Goal: Task Accomplishment & Management: Use online tool/utility

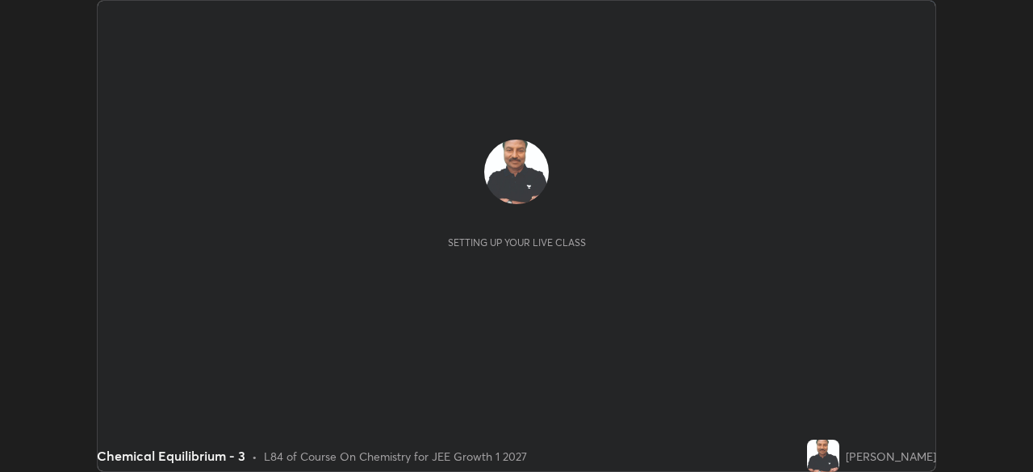
scroll to position [472, 1033]
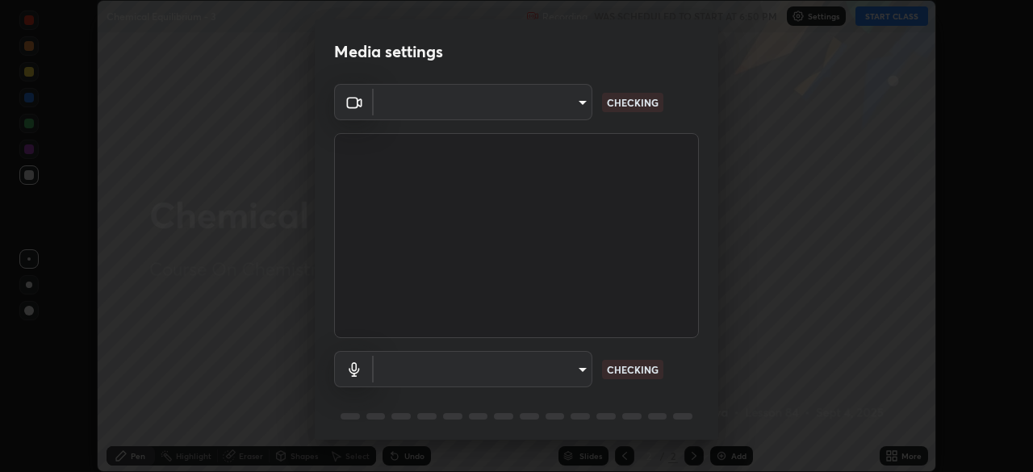
type input "6c2cbd707de14d6f22ad6aa38dcece7be3c4addb00b53b9d4bb55d2e14cdbb5a"
type input "c108463416e0f654911d3f2d5d8dc70540b561df972e8d28c90434f423b2e045"
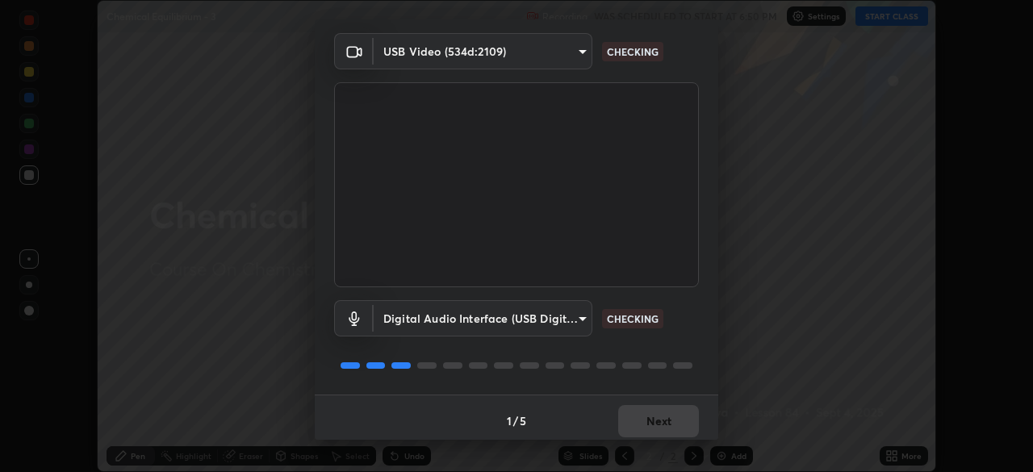
scroll to position [52, 0]
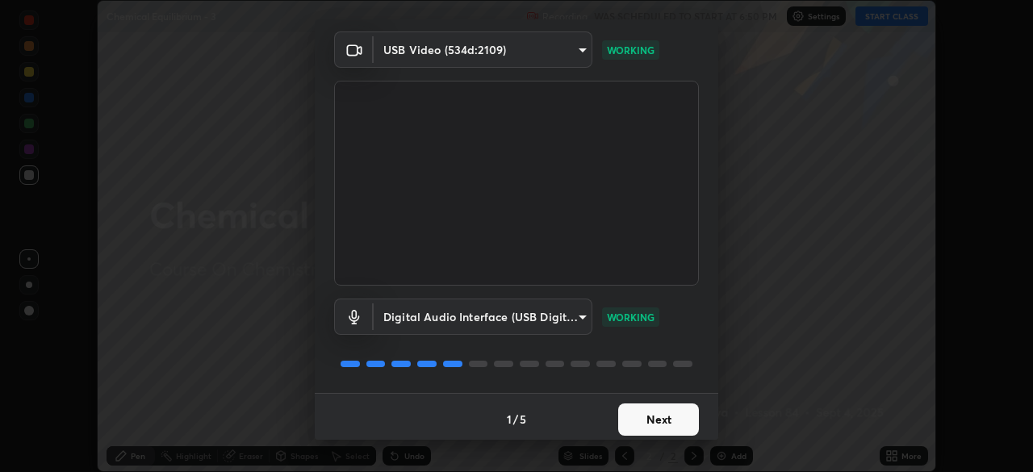
click at [665, 415] on button "Next" at bounding box center [658, 420] width 81 height 32
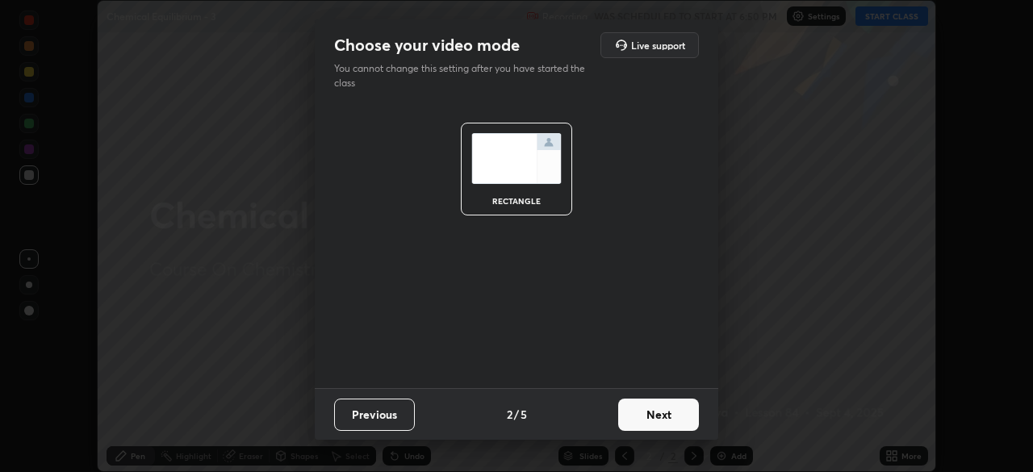
scroll to position [0, 0]
click at [664, 418] on button "Next" at bounding box center [658, 415] width 81 height 32
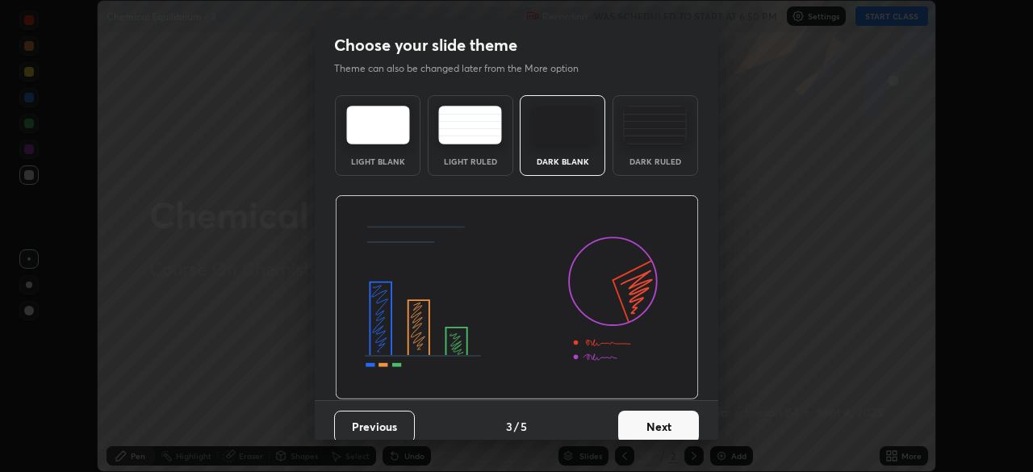
click at [664, 419] on button "Next" at bounding box center [658, 427] width 81 height 32
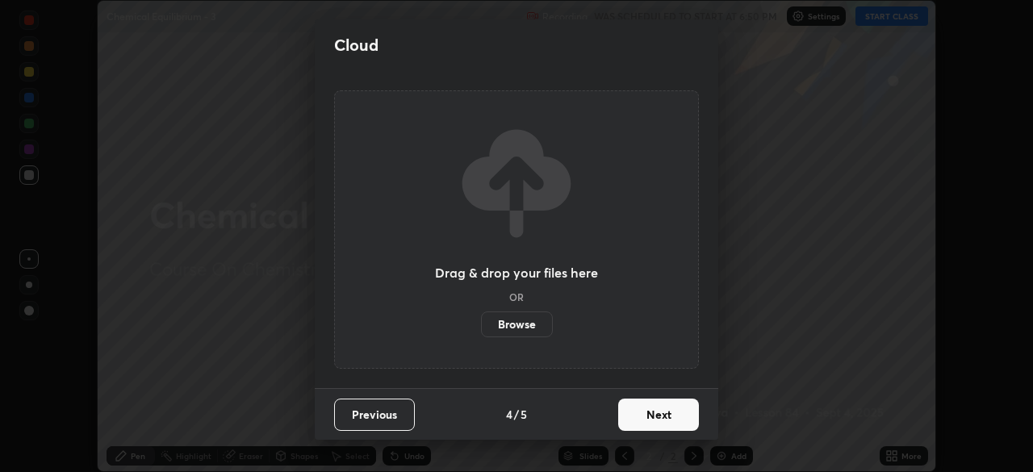
click at [664, 417] on button "Next" at bounding box center [658, 415] width 81 height 32
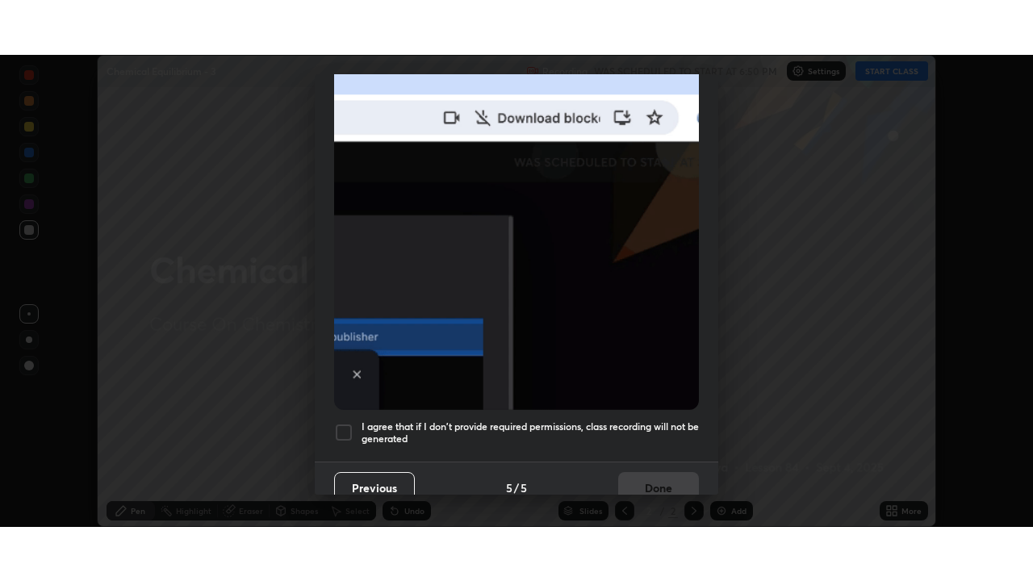
scroll to position [387, 0]
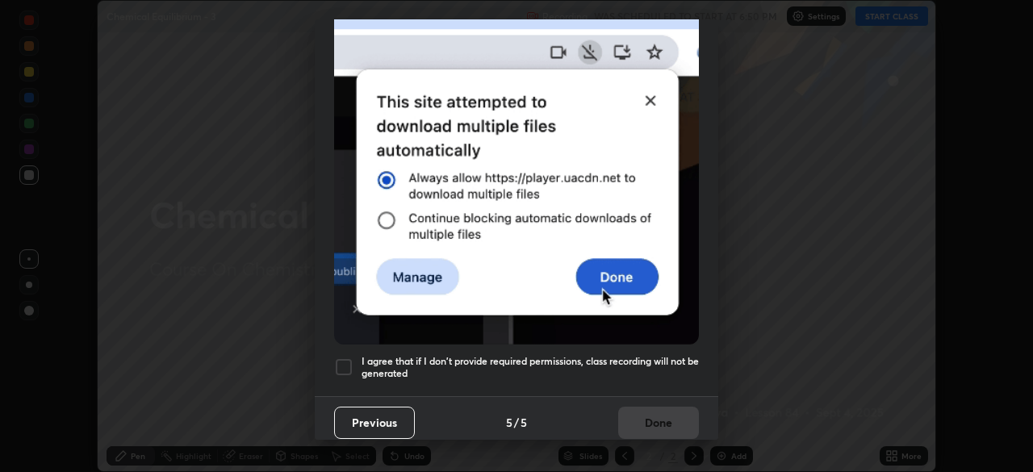
click at [343, 360] on div at bounding box center [343, 367] width 19 height 19
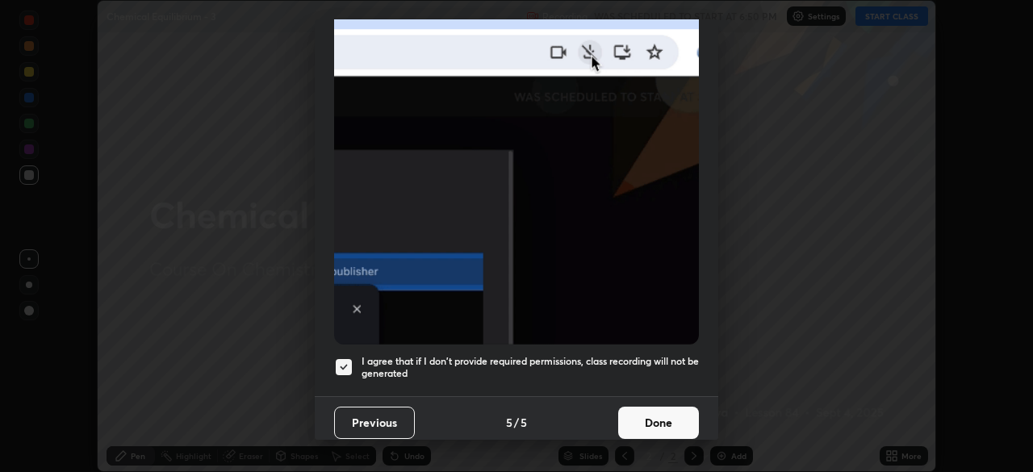
click at [657, 417] on button "Done" at bounding box center [658, 423] width 81 height 32
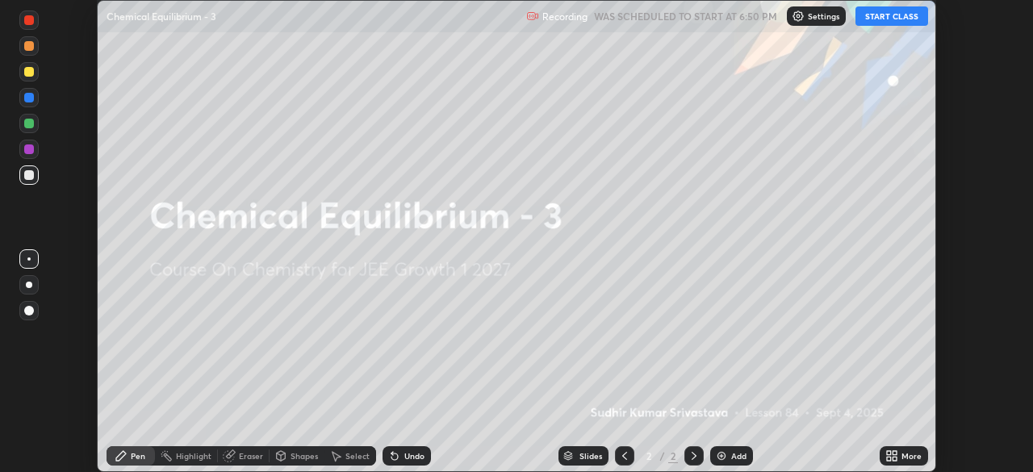
click at [883, 19] on button "START CLASS" at bounding box center [892, 15] width 73 height 19
click at [893, 457] on icon at bounding box center [895, 459] width 4 height 4
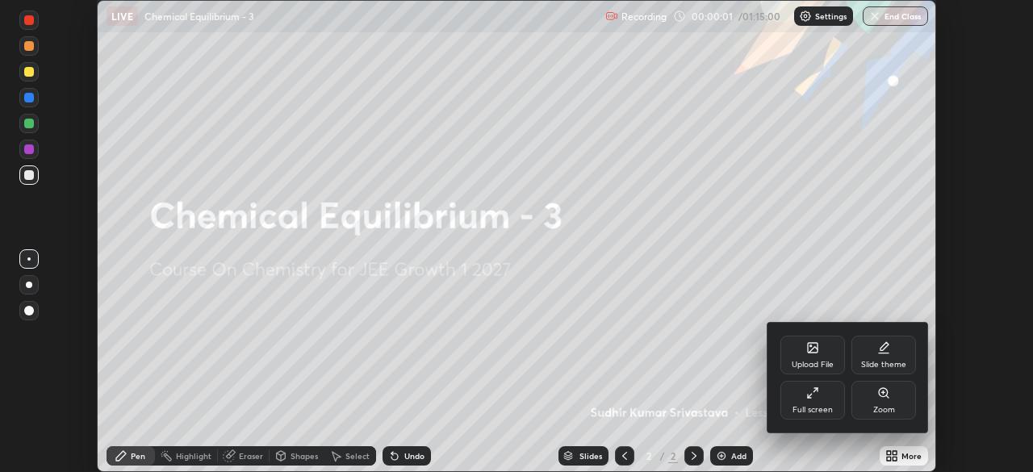
click at [811, 392] on icon at bounding box center [812, 393] width 13 height 13
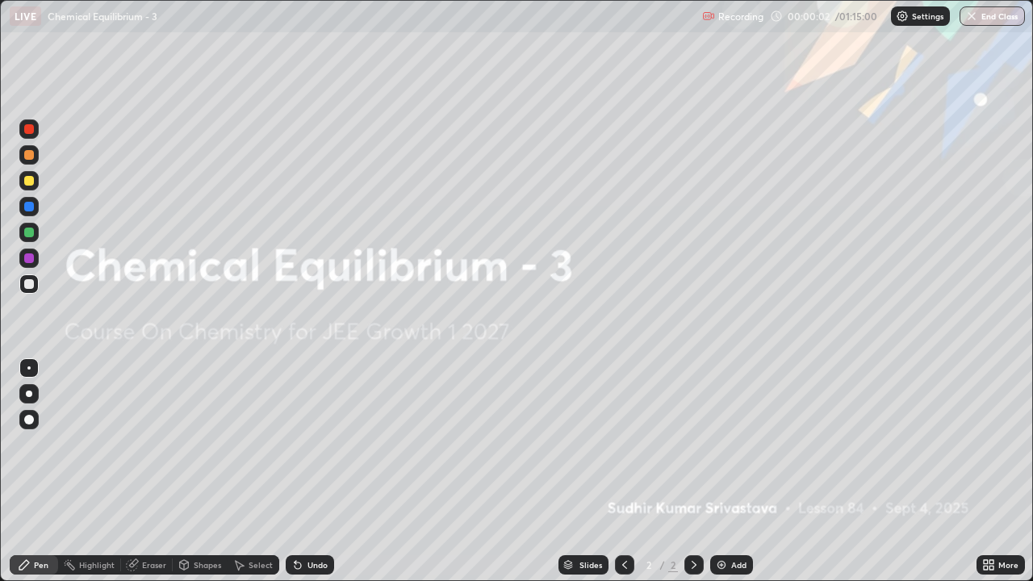
scroll to position [581, 1033]
click at [728, 471] on div "Add" at bounding box center [731, 564] width 43 height 19
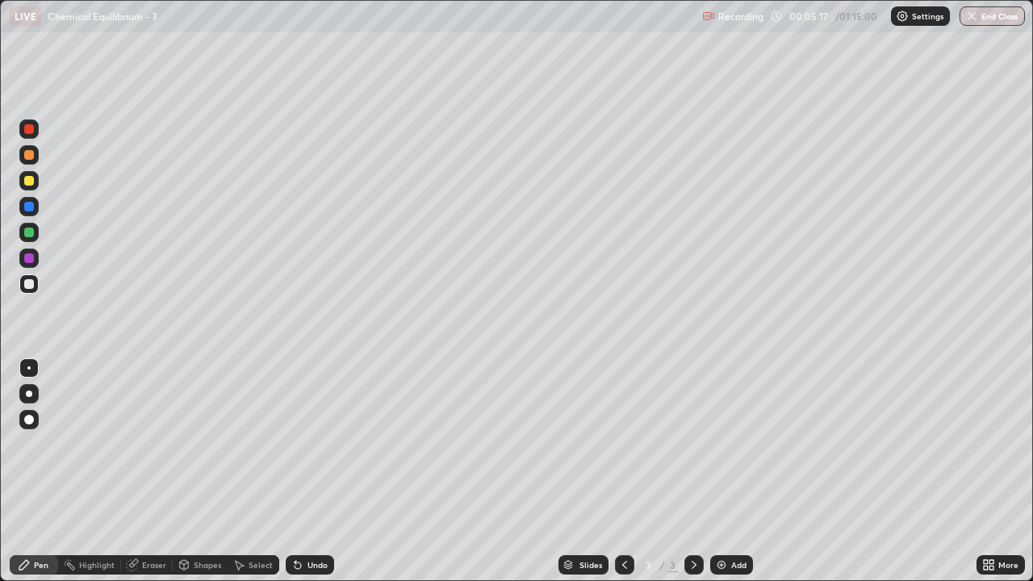
click at [736, 471] on div "Add" at bounding box center [731, 564] width 43 height 19
click at [619, 471] on icon at bounding box center [624, 565] width 13 height 13
click at [693, 471] on icon at bounding box center [694, 565] width 13 height 13
click at [626, 471] on div at bounding box center [624, 564] width 19 height 19
click at [697, 471] on icon at bounding box center [694, 565] width 13 height 13
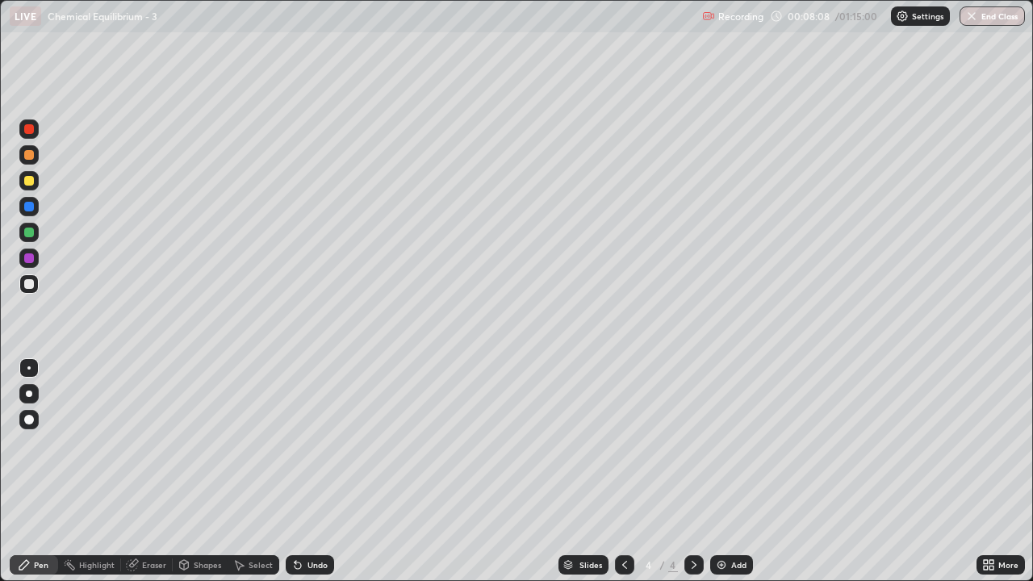
click at [622, 471] on icon at bounding box center [624, 565] width 13 height 13
click at [697, 471] on icon at bounding box center [694, 565] width 13 height 13
click at [734, 471] on div "Slides 4 / 4 Add" at bounding box center [655, 565] width 643 height 32
click at [737, 471] on div "Slides 4 / 4 Add" at bounding box center [655, 565] width 643 height 32
click at [739, 471] on div "Add" at bounding box center [731, 564] width 43 height 19
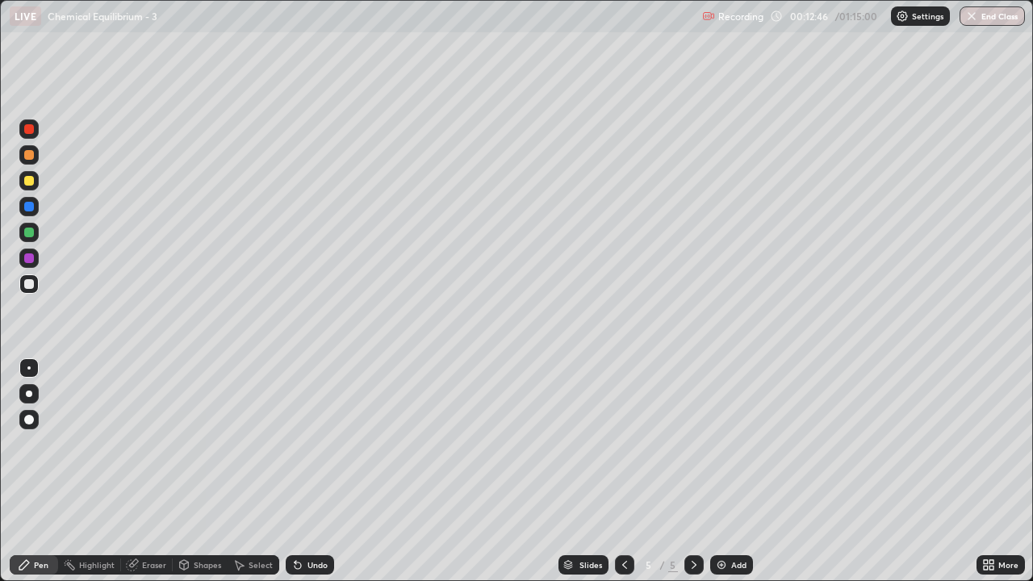
click at [86, 471] on div "Highlight" at bounding box center [97, 565] width 36 height 8
click at [35, 471] on div "Pen" at bounding box center [41, 565] width 15 height 8
click at [155, 471] on div "Eraser" at bounding box center [154, 565] width 24 height 8
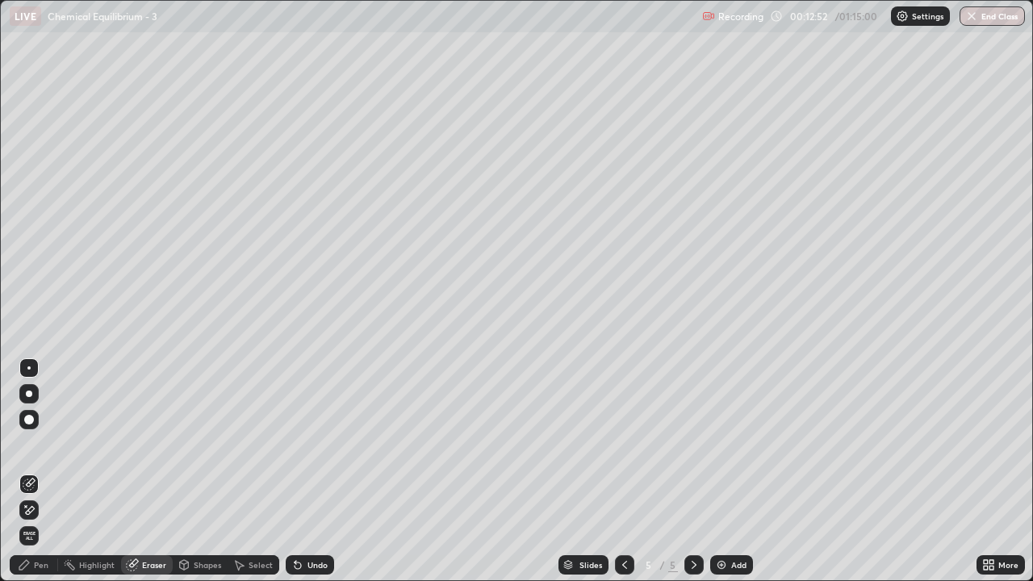
click at [45, 471] on div "Pen" at bounding box center [41, 565] width 15 height 8
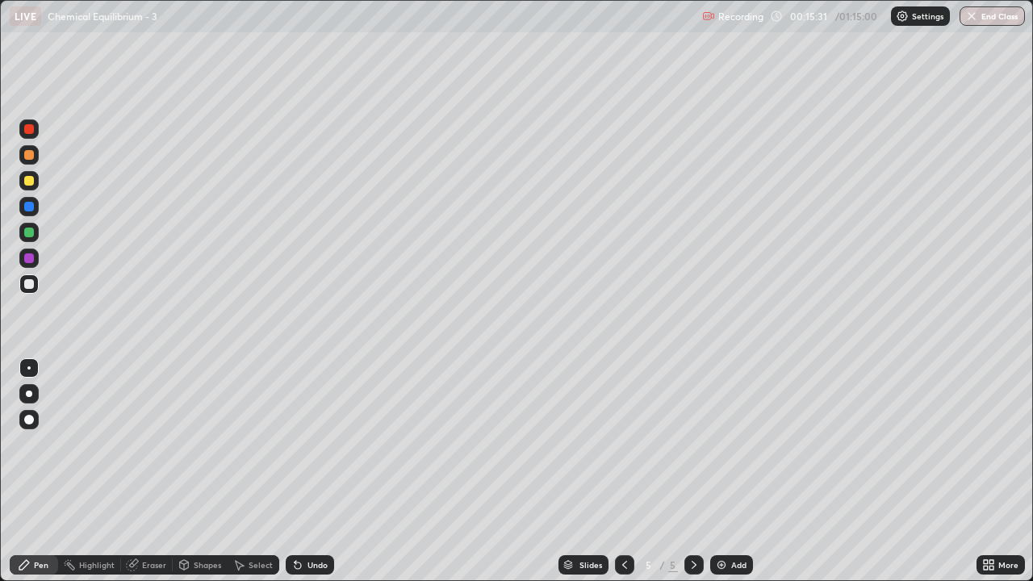
click at [626, 471] on icon at bounding box center [624, 565] width 13 height 13
click at [621, 471] on icon at bounding box center [624, 565] width 13 height 13
click at [692, 471] on div at bounding box center [694, 564] width 19 height 19
click at [625, 471] on div at bounding box center [624, 564] width 19 height 19
click at [692, 471] on icon at bounding box center [694, 565] width 5 height 8
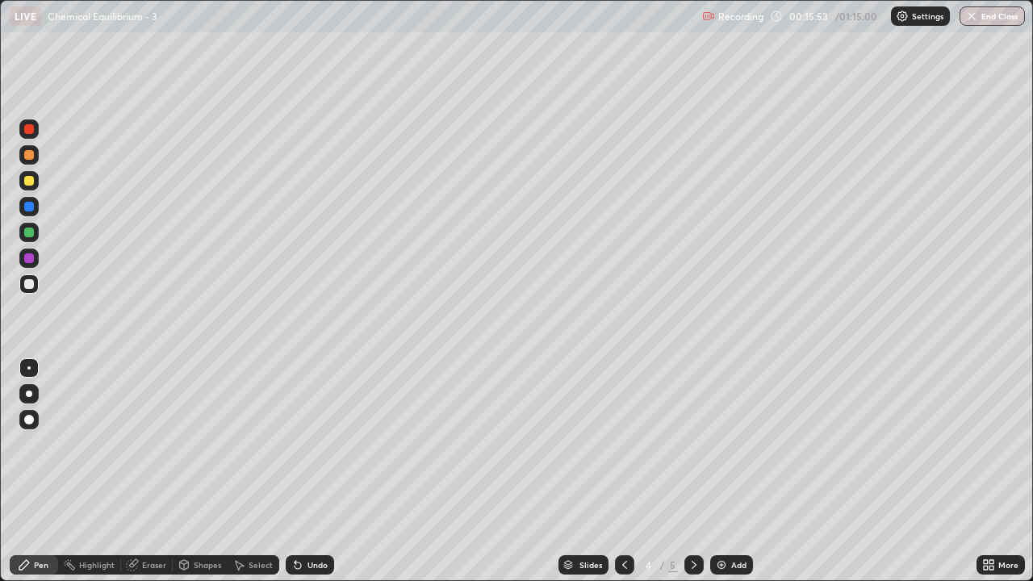
click at [682, 471] on div "4 / 5" at bounding box center [659, 565] width 89 height 32
click at [738, 471] on div "Slides 4 / 5 Add" at bounding box center [655, 565] width 643 height 32
click at [738, 471] on div "Add" at bounding box center [738, 565] width 15 height 8
click at [735, 471] on div "Add" at bounding box center [738, 565] width 15 height 8
click at [646, 471] on div "6" at bounding box center [649, 565] width 16 height 10
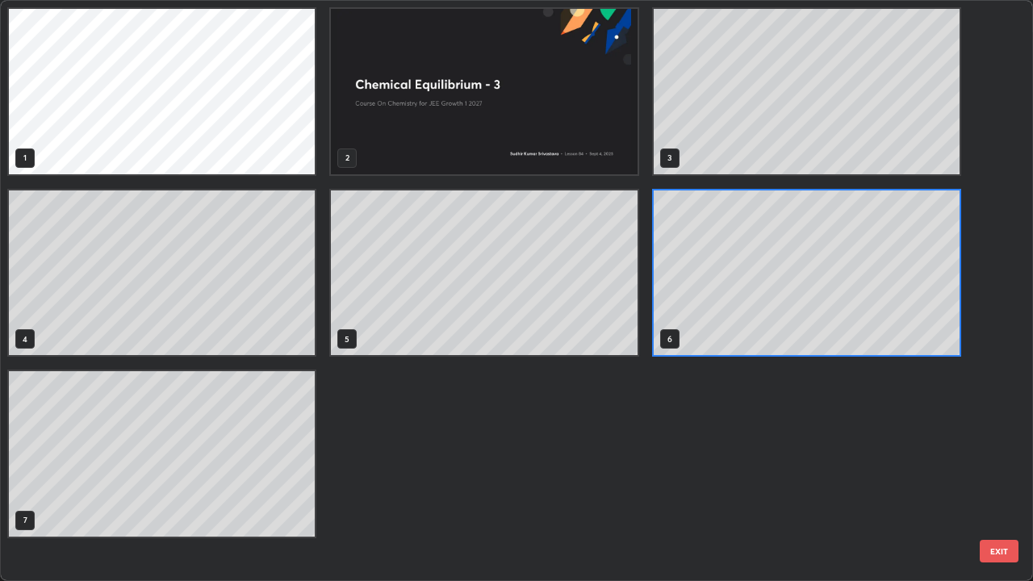
scroll to position [575, 1024]
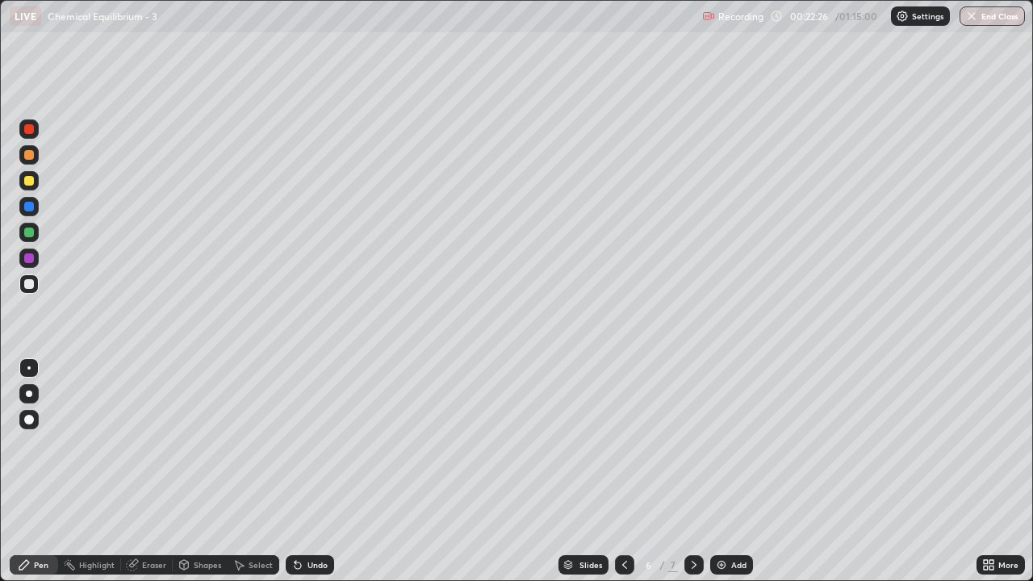
click at [625, 471] on icon at bounding box center [624, 565] width 13 height 13
click at [691, 471] on icon at bounding box center [694, 565] width 13 height 13
click at [622, 471] on div at bounding box center [624, 564] width 19 height 19
click at [687, 471] on div at bounding box center [694, 564] width 19 height 19
click at [162, 471] on div "Eraser" at bounding box center [154, 565] width 24 height 8
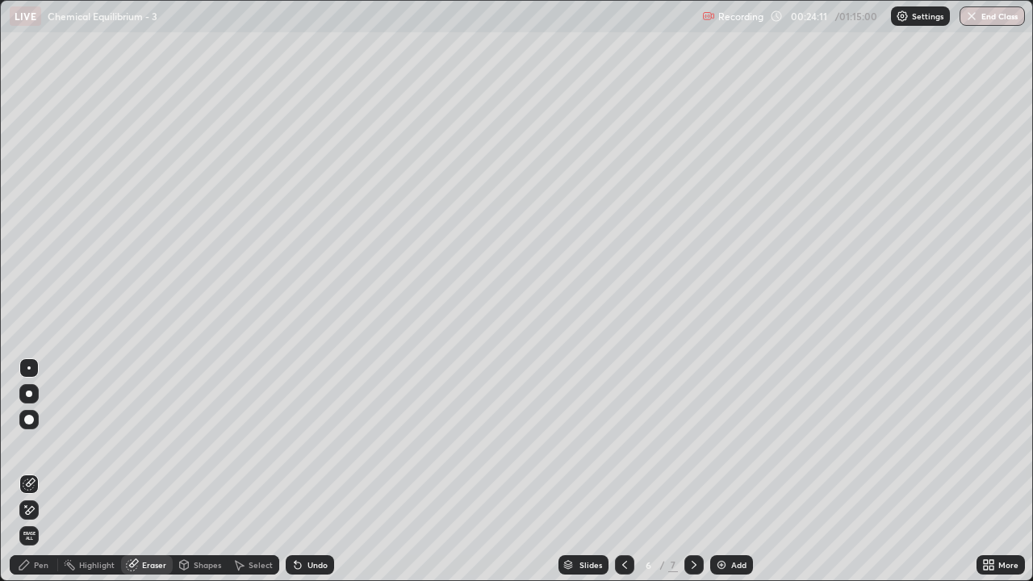
click at [51, 471] on div "Pen" at bounding box center [34, 564] width 48 height 19
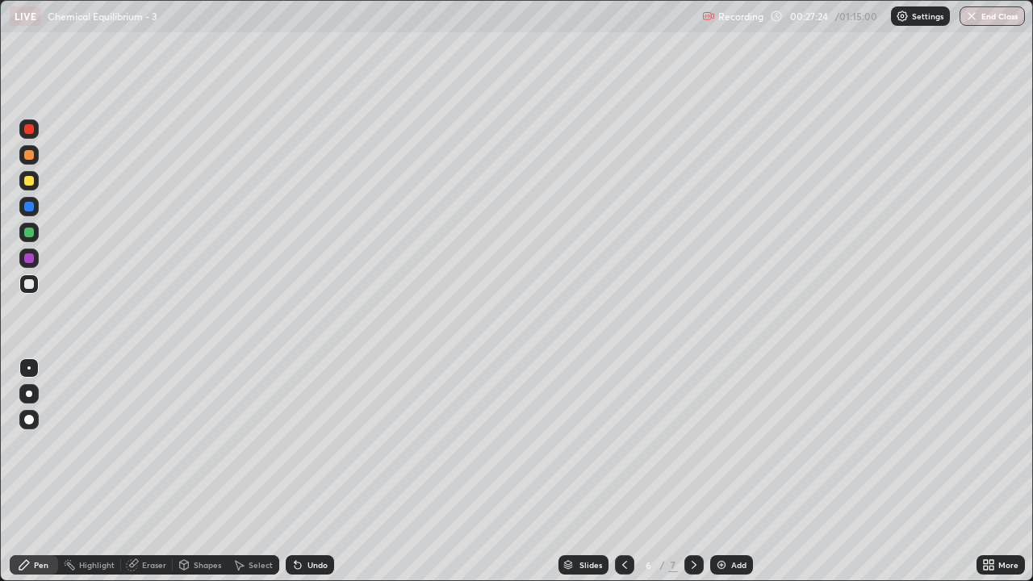
click at [615, 471] on div at bounding box center [624, 564] width 19 height 19
click at [682, 471] on div "5 / 7" at bounding box center [659, 565] width 89 height 32
click at [693, 471] on icon at bounding box center [694, 565] width 13 height 13
click at [624, 471] on icon at bounding box center [624, 565] width 5 height 8
click at [685, 471] on div at bounding box center [694, 564] width 19 height 19
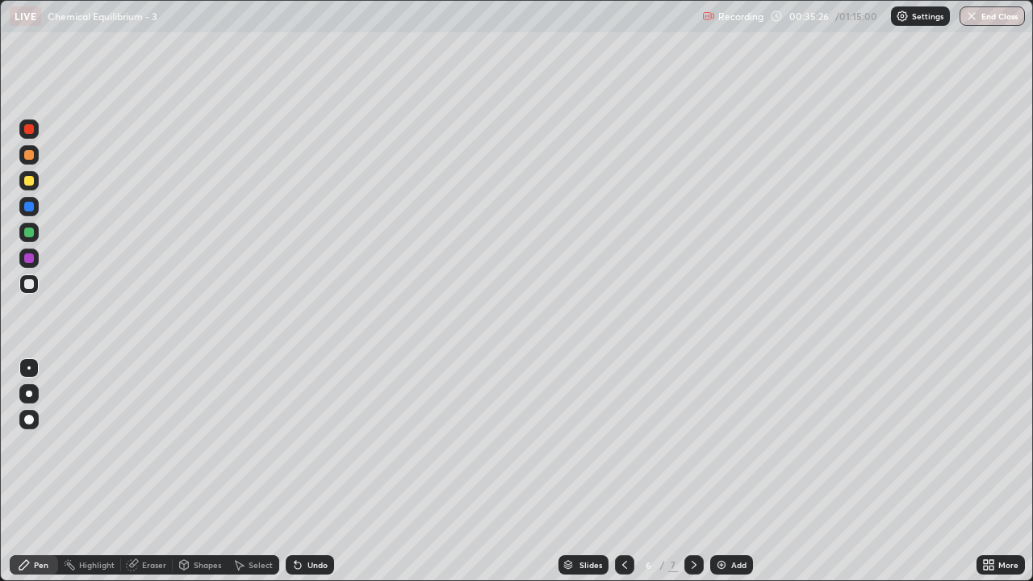
click at [727, 471] on div "Add" at bounding box center [731, 564] width 43 height 19
click at [735, 471] on div "Add" at bounding box center [738, 565] width 15 height 8
click at [740, 471] on div "Add" at bounding box center [738, 565] width 15 height 8
click at [150, 471] on div "Eraser" at bounding box center [154, 565] width 24 height 8
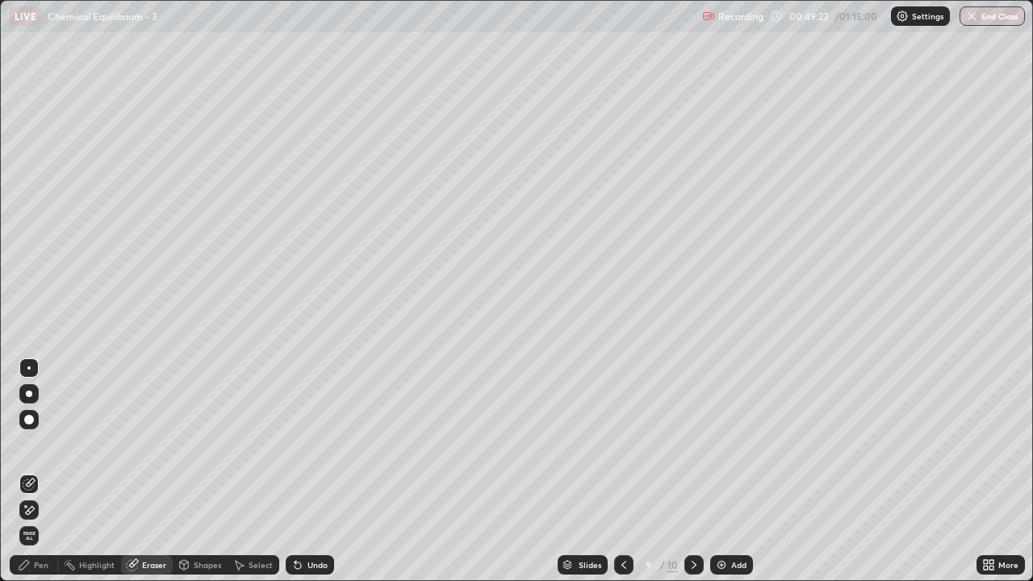
click at [44, 471] on div "Pen" at bounding box center [34, 564] width 48 height 19
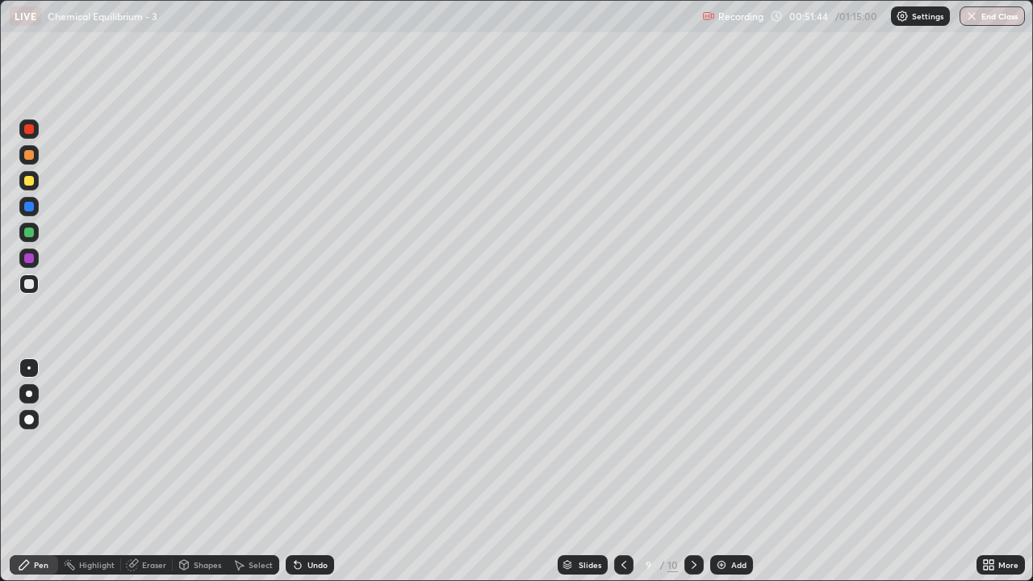
click at [736, 471] on div "Add" at bounding box center [738, 565] width 15 height 8
click at [629, 471] on div at bounding box center [624, 564] width 19 height 19
click at [693, 471] on icon at bounding box center [694, 565] width 13 height 13
click at [595, 471] on div "Slides" at bounding box center [591, 565] width 23 height 8
click at [739, 471] on div "Add" at bounding box center [731, 564] width 43 height 19
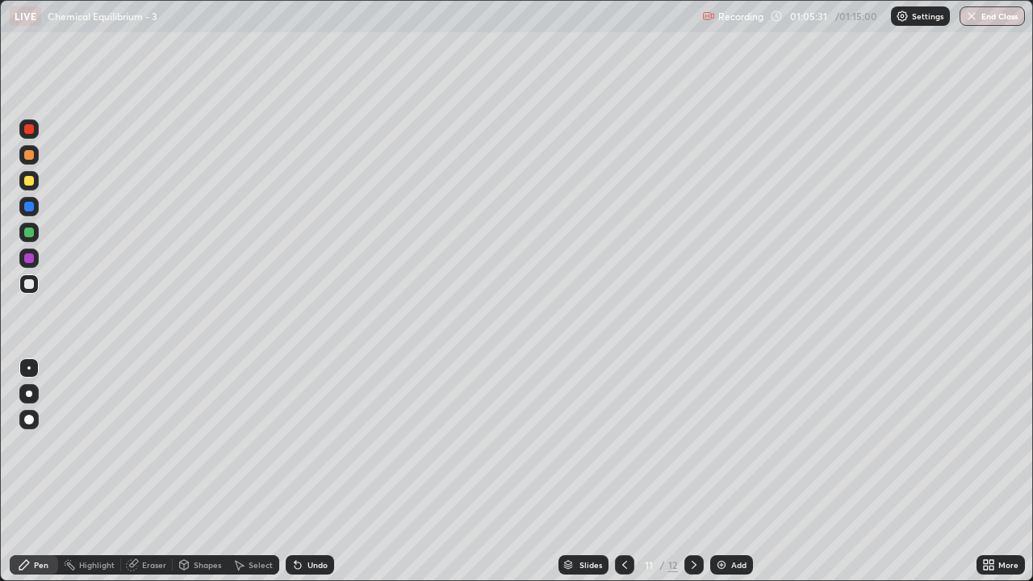
click at [623, 471] on icon at bounding box center [624, 565] width 5 height 8
click at [695, 471] on icon at bounding box center [694, 565] width 13 height 13
click at [621, 471] on icon at bounding box center [624, 565] width 13 height 13
click at [627, 471] on icon at bounding box center [624, 565] width 13 height 13
click at [689, 471] on icon at bounding box center [694, 565] width 13 height 13
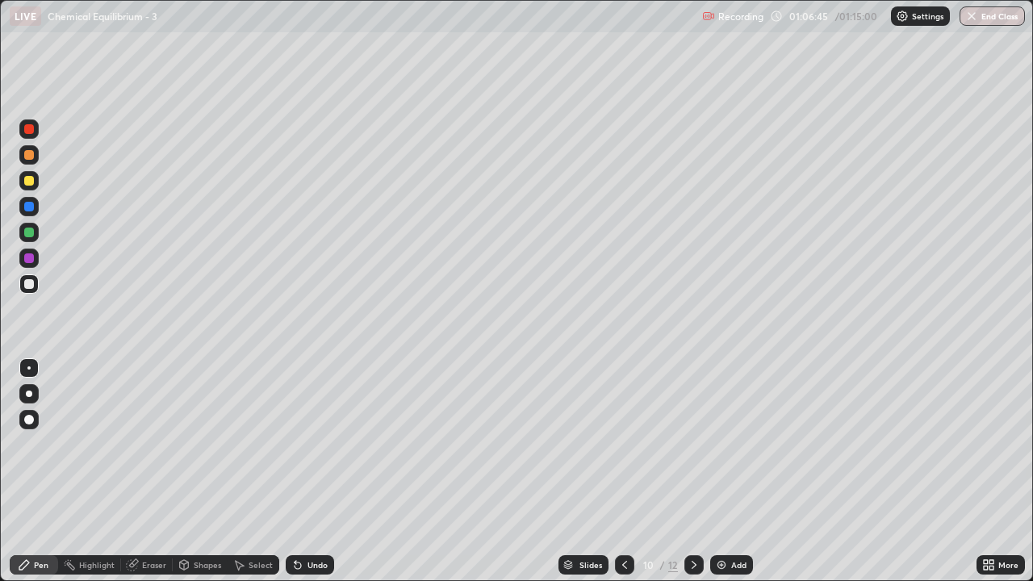
click at [696, 471] on icon at bounding box center [694, 565] width 13 height 13
click at [685, 471] on div at bounding box center [694, 564] width 19 height 19
click at [693, 471] on icon at bounding box center [694, 565] width 13 height 13
click at [623, 471] on icon at bounding box center [624, 565] width 13 height 13
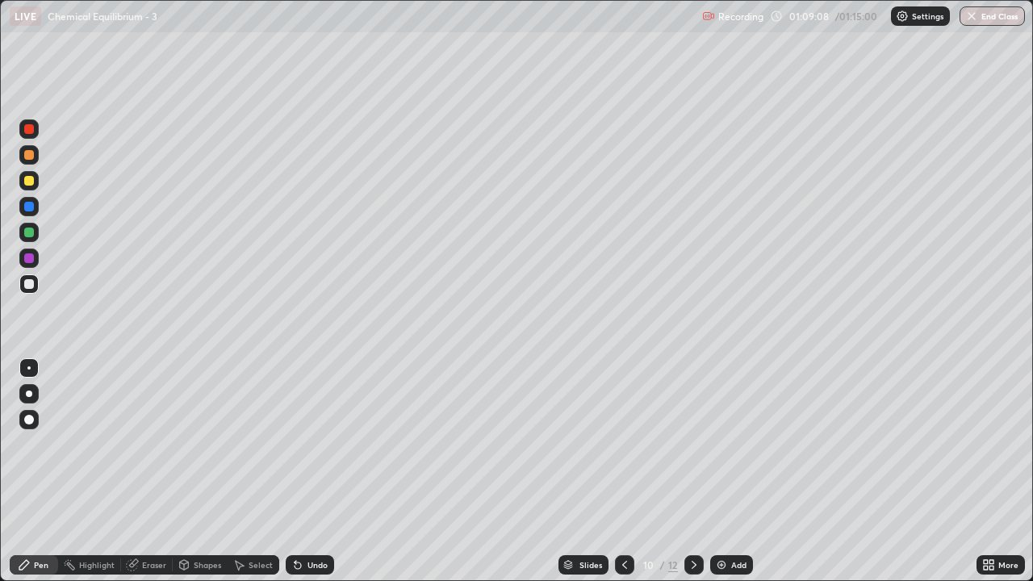
click at [693, 471] on icon at bounding box center [694, 565] width 13 height 13
click at [626, 471] on icon at bounding box center [624, 565] width 13 height 13
click at [693, 471] on icon at bounding box center [694, 565] width 5 height 8
click at [987, 21] on button "End Class" at bounding box center [993, 15] width 64 height 19
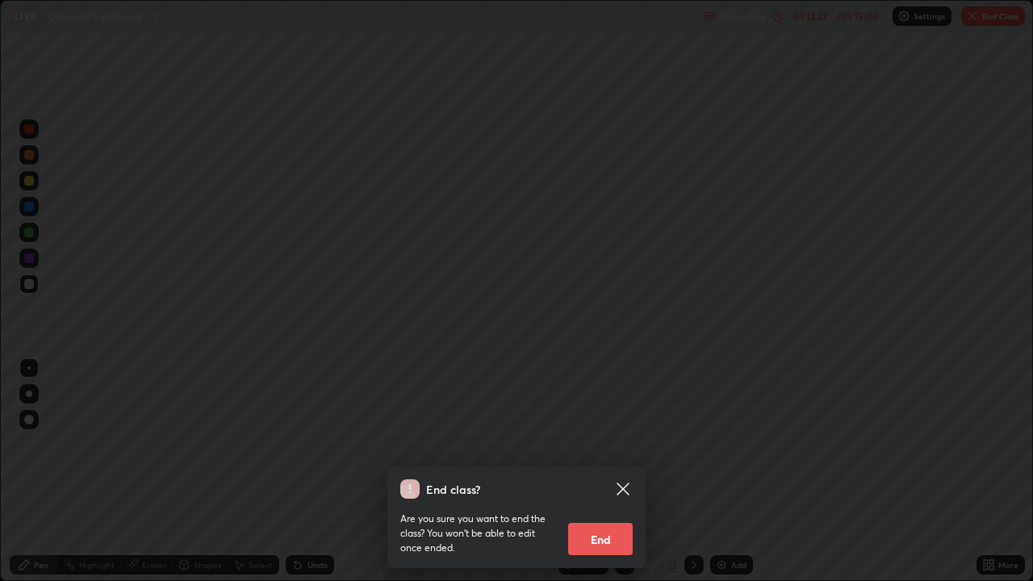
click at [601, 471] on button "End" at bounding box center [600, 539] width 65 height 32
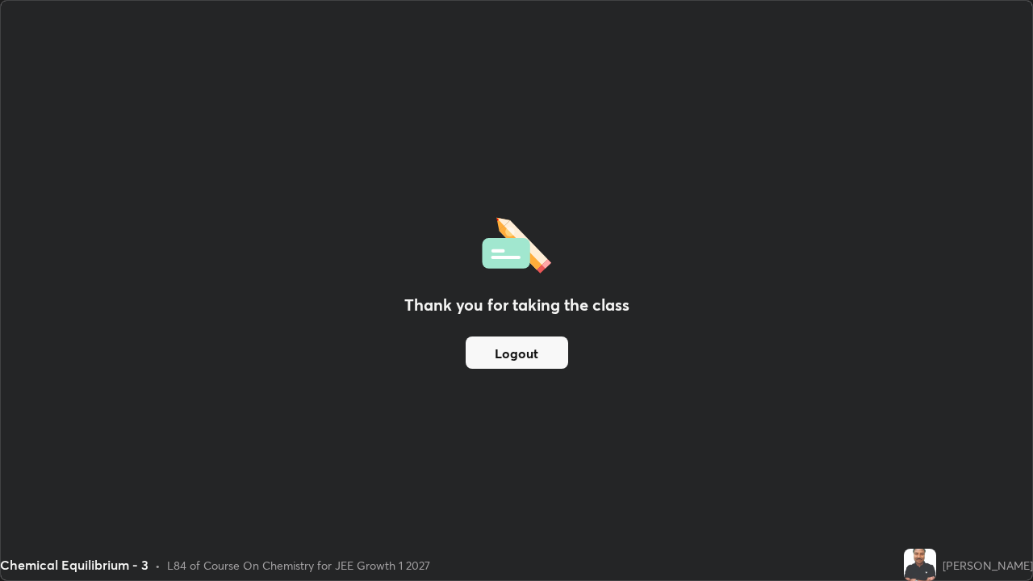
click at [514, 345] on button "Logout" at bounding box center [517, 353] width 103 height 32
click at [466, 126] on div "Thank you for taking the class Logout" at bounding box center [517, 291] width 1032 height 580
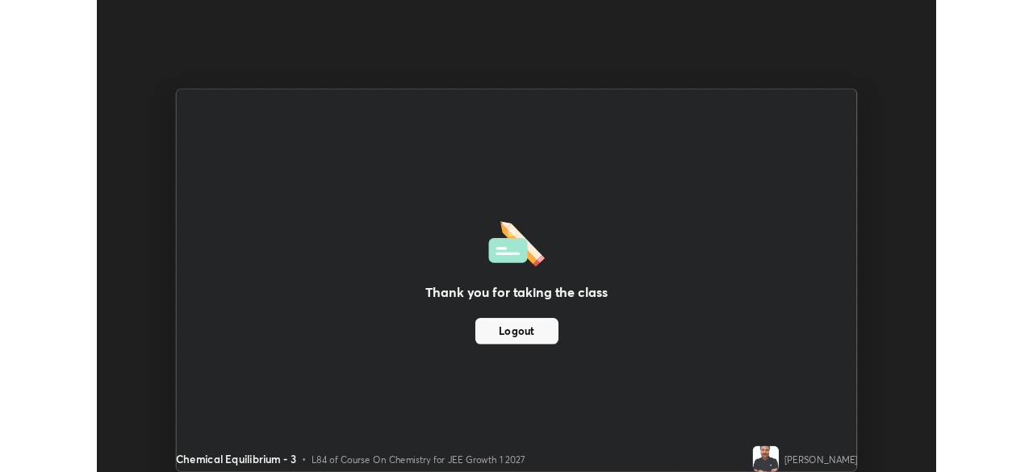
scroll to position [80258, 79697]
